Goal: Task Accomplishment & Management: Use online tool/utility

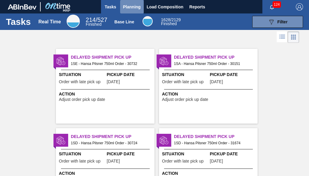
click at [135, 4] on span "Planning" at bounding box center [132, 6] width 18 height 7
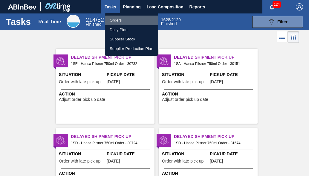
click at [126, 19] on li "Orders" at bounding box center [131, 21] width 53 height 10
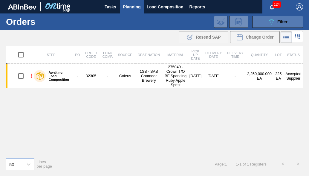
click at [280, 19] on span "Filter" at bounding box center [283, 21] width 10 height 5
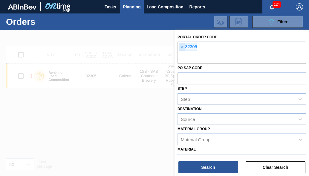
click at [184, 46] on span "×" at bounding box center [183, 46] width 6 height 7
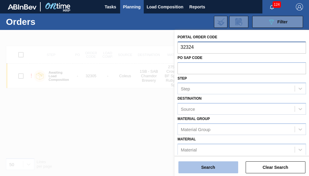
type input "32324"
click at [212, 169] on button "Search" at bounding box center [209, 167] width 60 height 12
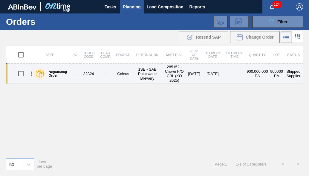
click at [133, 77] on td "1SE - SAB Polokwane Brewery" at bounding box center [147, 74] width 29 height 20
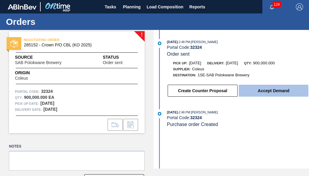
click at [249, 96] on button "Accept Demand" at bounding box center [274, 91] width 70 height 12
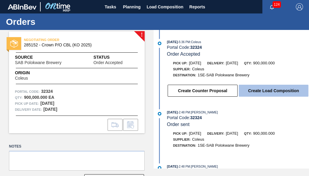
click at [259, 91] on button "Create Load Composition" at bounding box center [274, 91] width 70 height 12
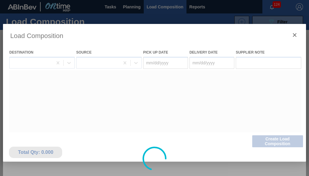
type Date "[DATE]"
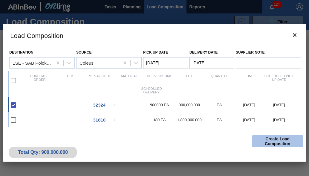
click at [267, 140] on button "Create Load Composition" at bounding box center [278, 141] width 51 height 12
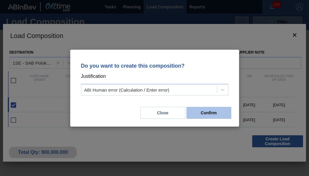
click at [207, 114] on button "Confirm" at bounding box center [209, 113] width 45 height 12
